Goal: Use online tool/utility: Use online tool/utility

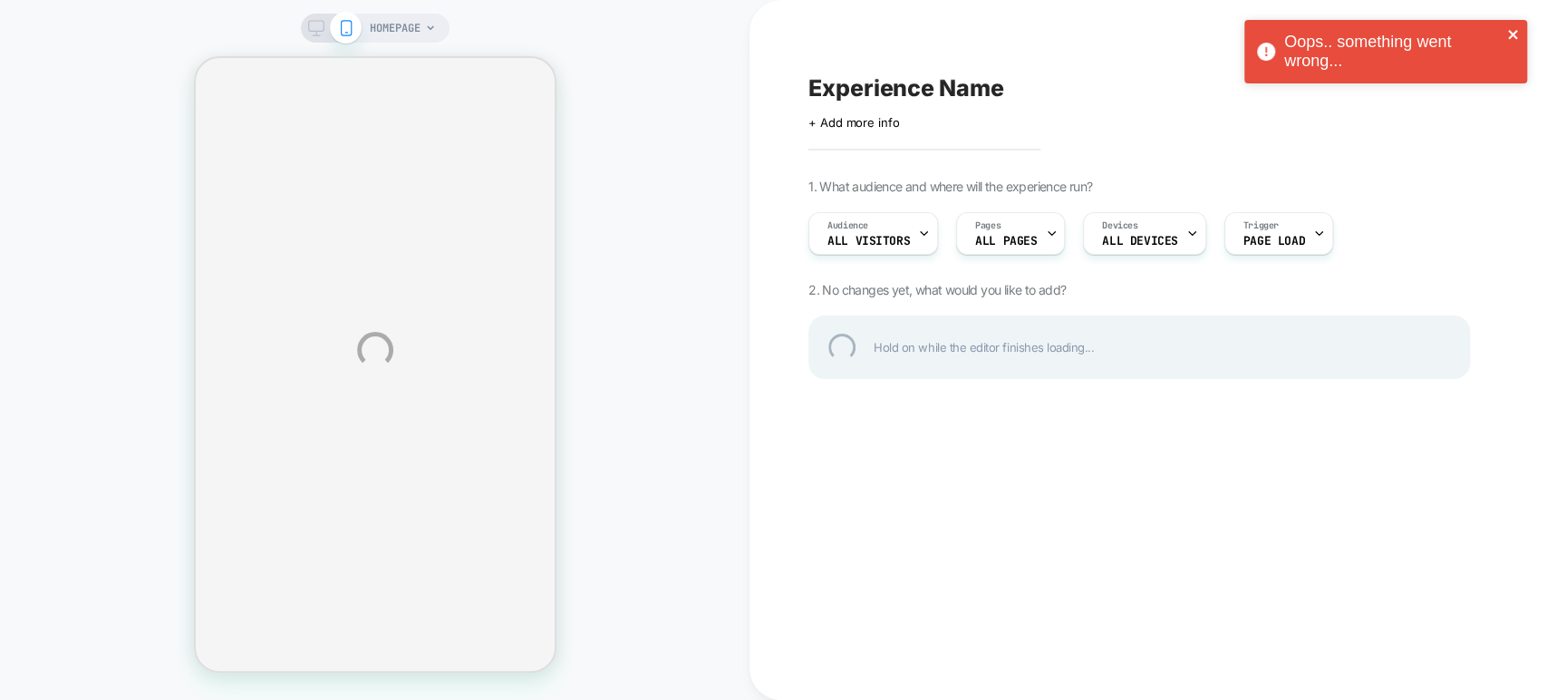
click at [1512, 28] on icon "close" at bounding box center [1513, 34] width 13 height 14
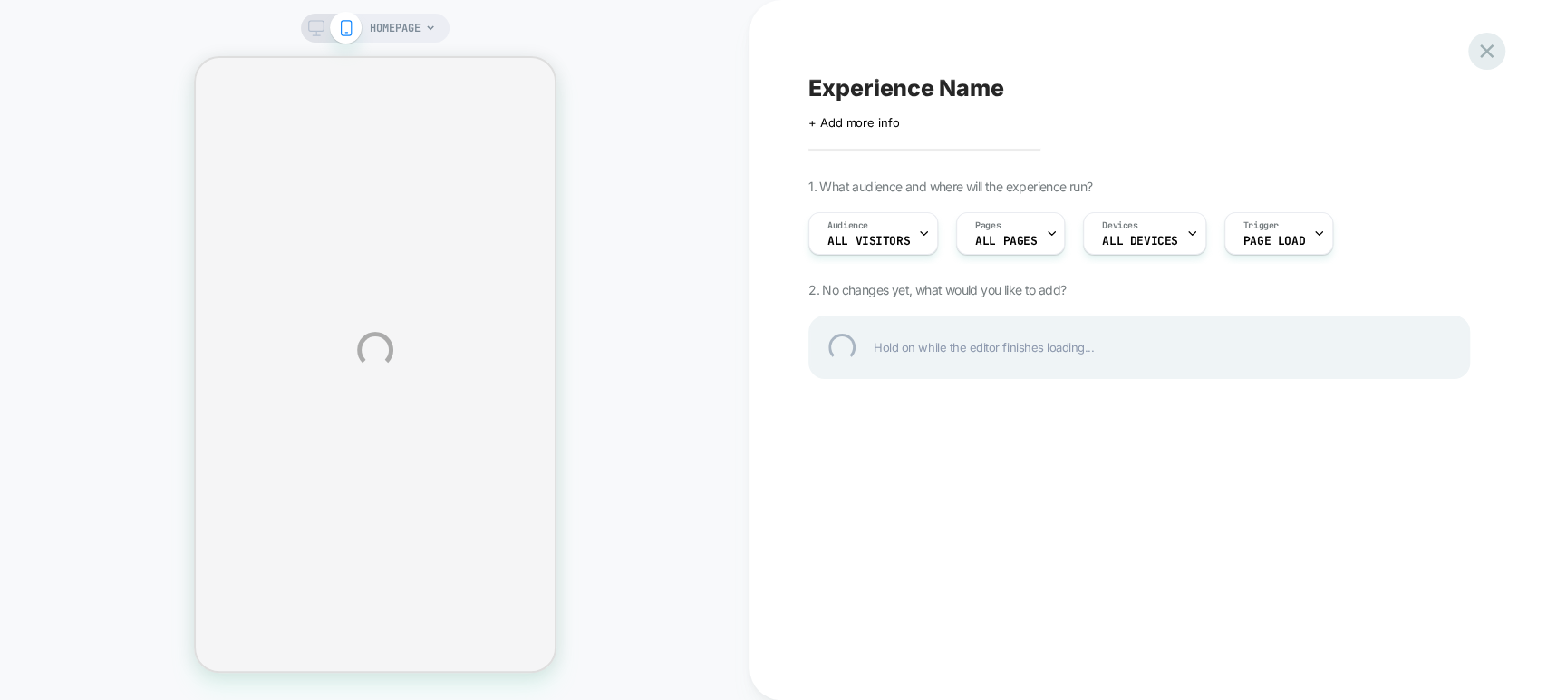
click at [1483, 55] on div at bounding box center [1486, 51] width 37 height 37
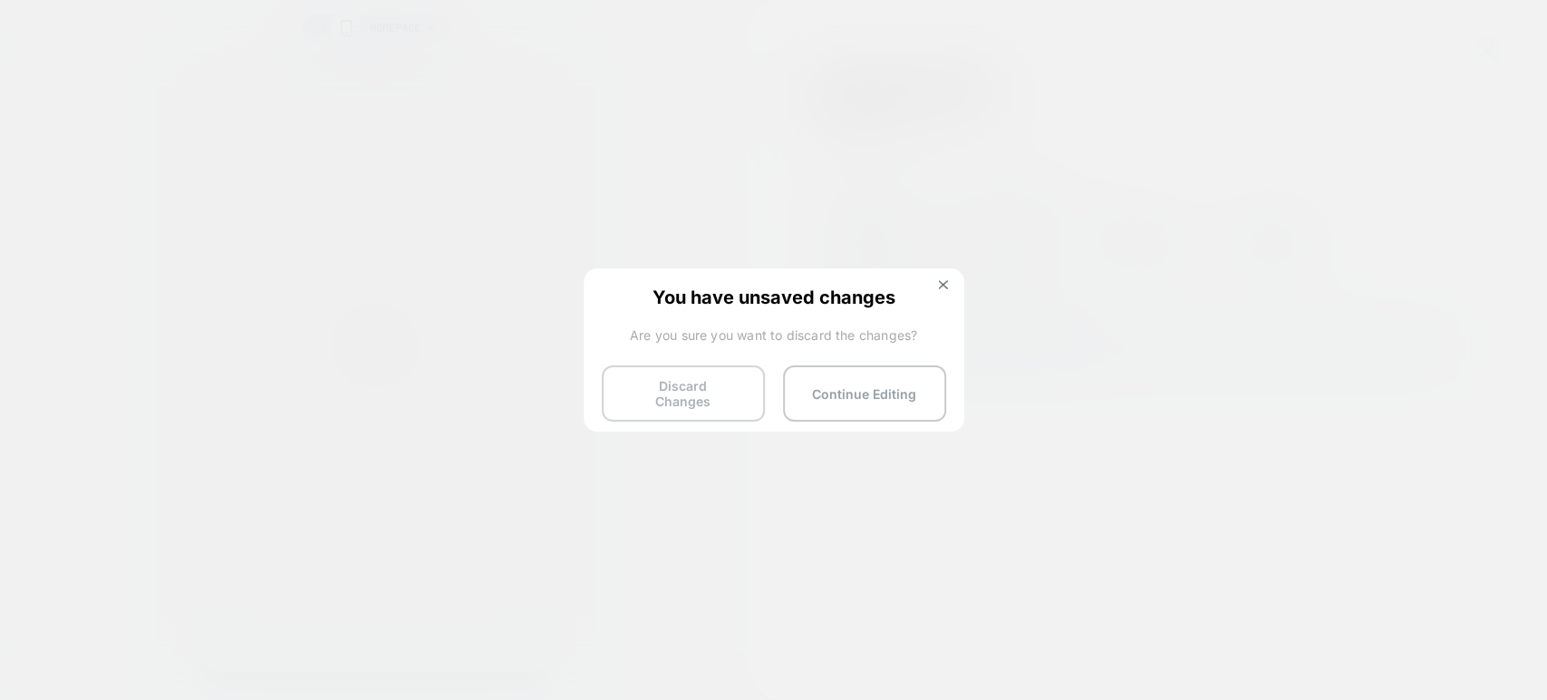
click at [748, 390] on button "Discard Changes" at bounding box center [683, 393] width 163 height 56
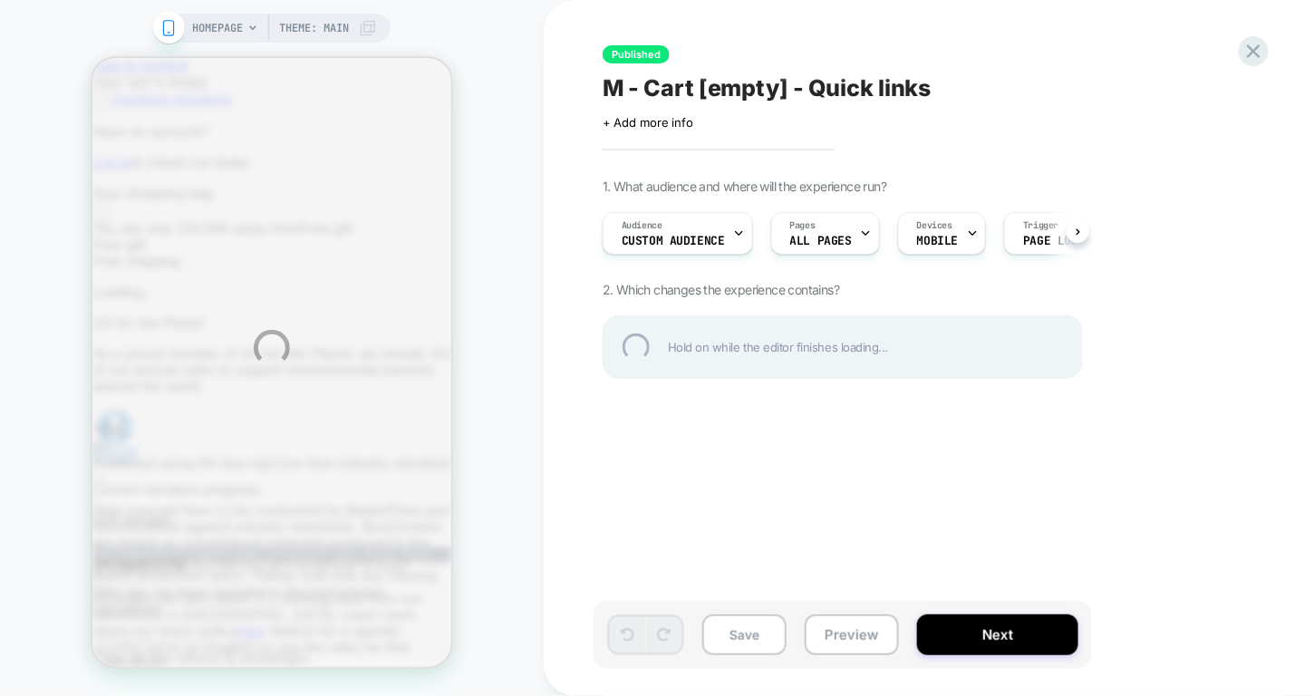
scroll to position [0, 360]
click at [758, 87] on div "M - Cart [empty] - Quick links" at bounding box center [934, 87] width 662 height 27
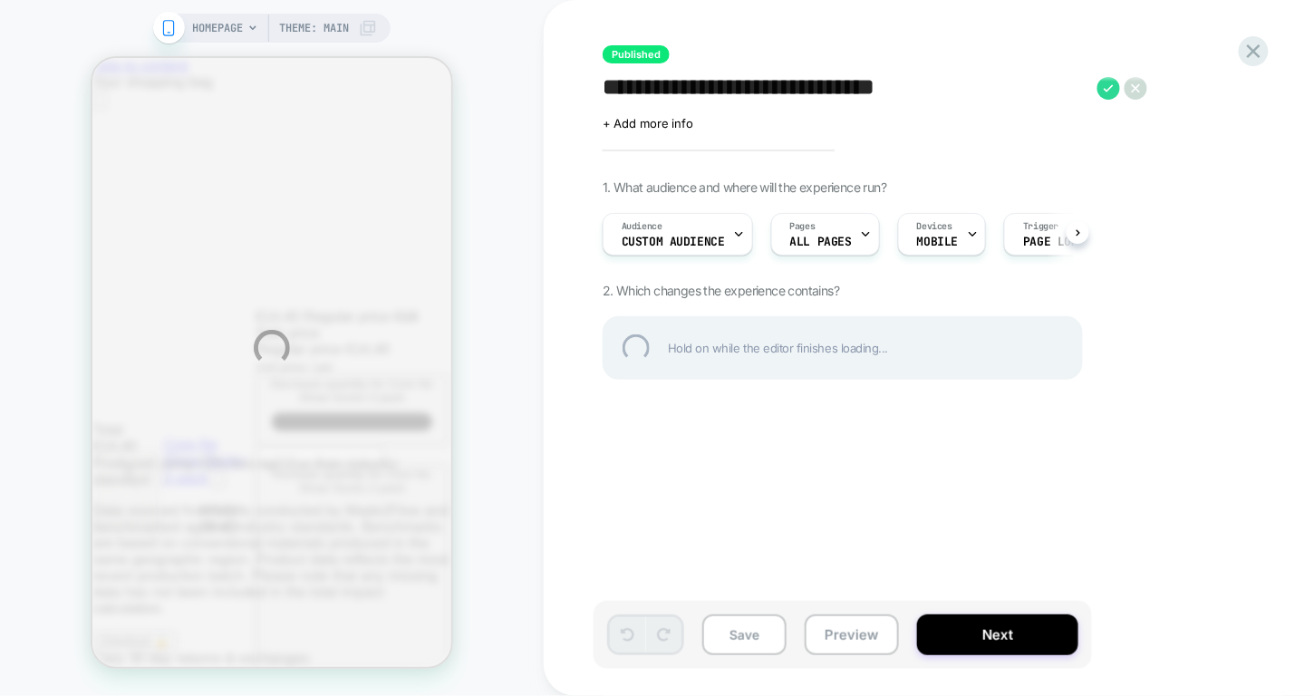
click at [758, 87] on textarea "**********" at bounding box center [846, 88] width 486 height 28
